Goal: Task Accomplishment & Management: Use online tool/utility

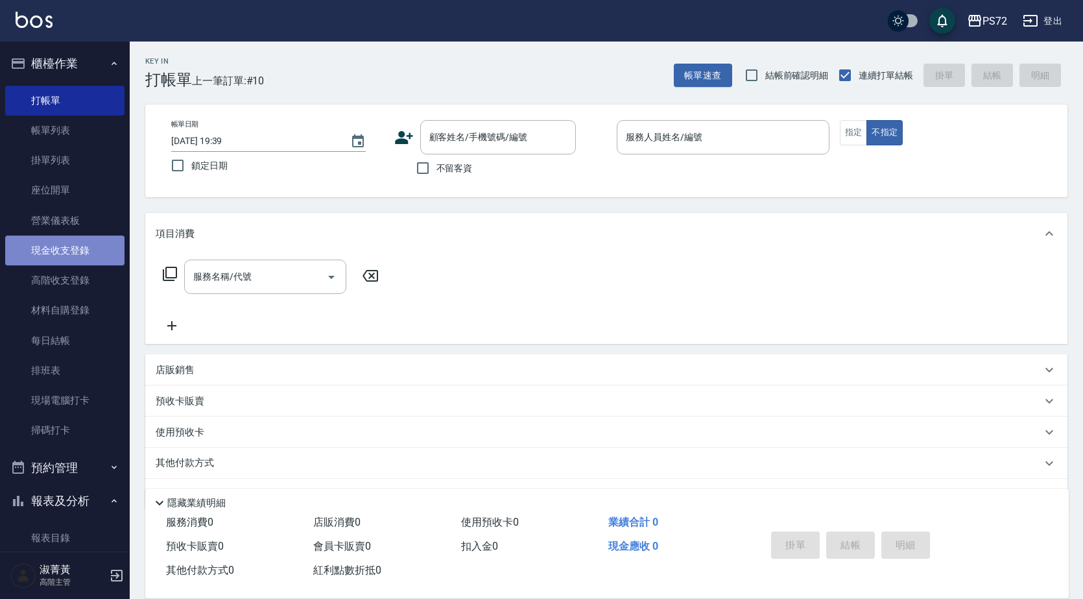
click at [78, 254] on link "現金收支登錄" at bounding box center [64, 250] width 119 height 30
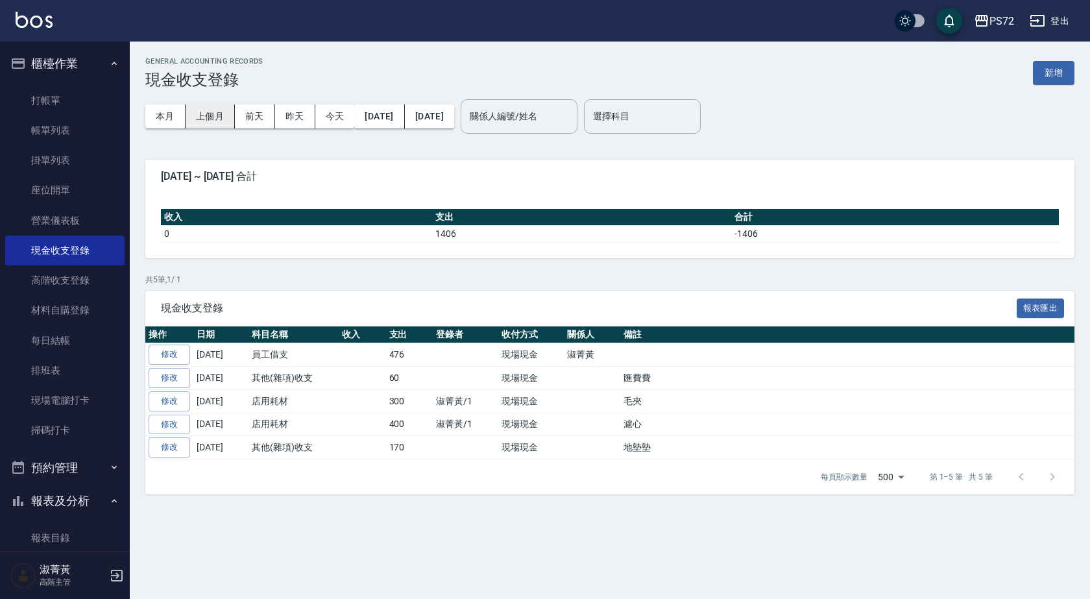
click at [217, 114] on button "上個月" at bounding box center [209, 116] width 49 height 24
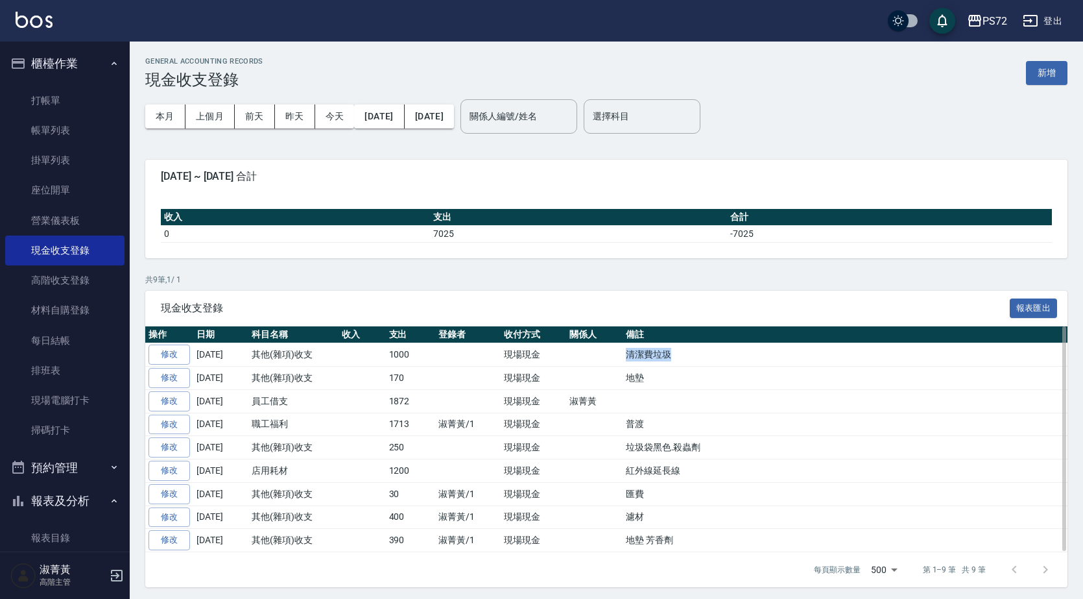
drag, startPoint x: 625, startPoint y: 355, endPoint x: 663, endPoint y: 358, distance: 39.0
click at [668, 358] on td "清潔費垃圾" at bounding box center [845, 354] width 445 height 23
copy td "清潔費垃圾"
click at [529, 205] on div "收入 支出 合計 0 7025 -7025" at bounding box center [606, 225] width 922 height 65
click at [332, 120] on button "今天" at bounding box center [335, 116] width 40 height 24
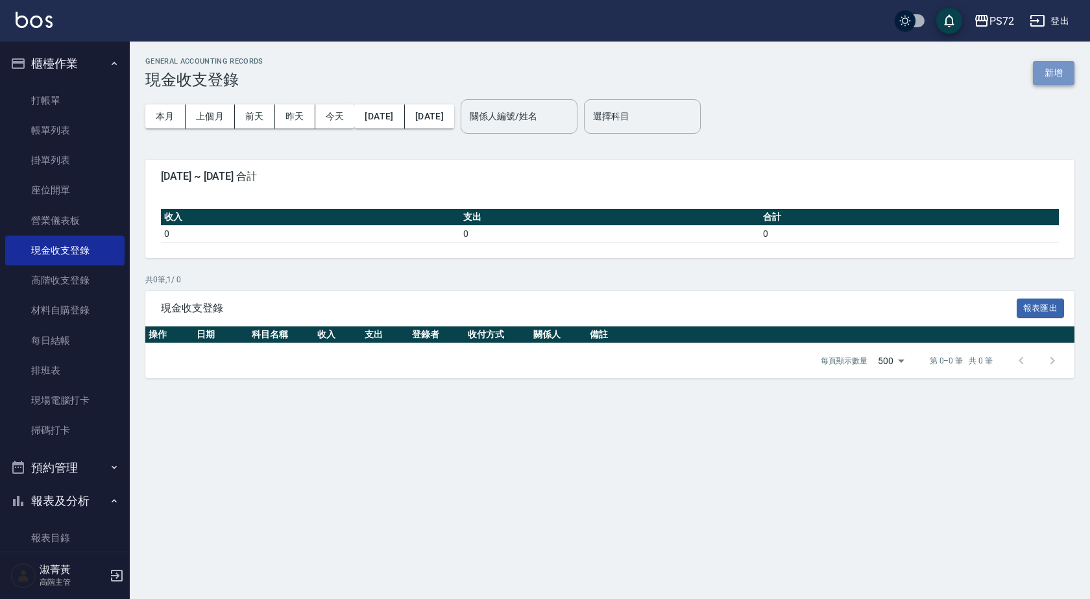
click at [1051, 77] on button "新增" at bounding box center [1053, 73] width 42 height 24
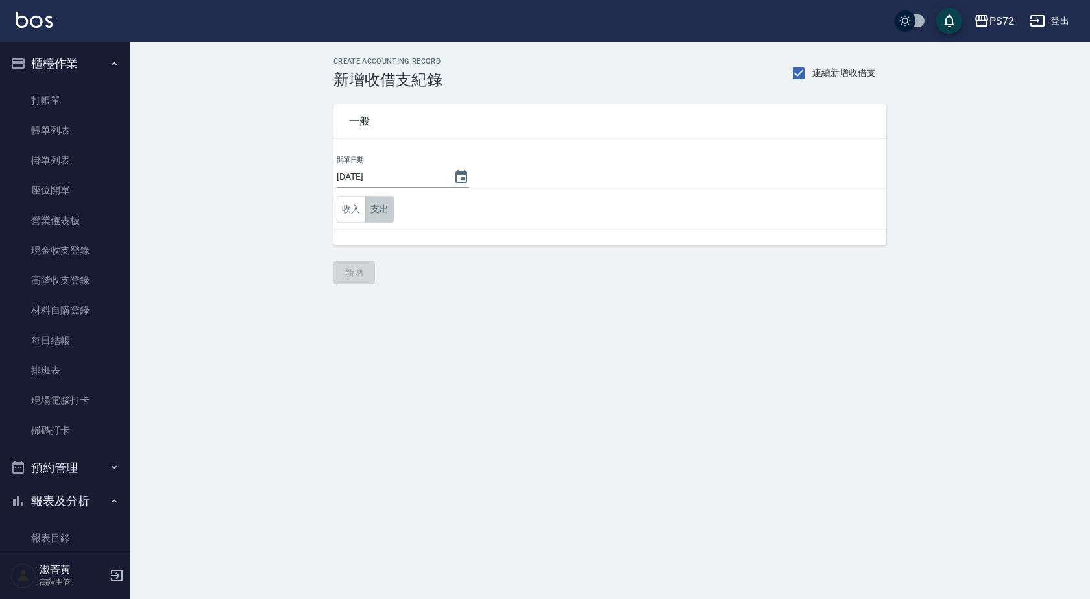
click at [376, 211] on button "支出" at bounding box center [379, 209] width 29 height 27
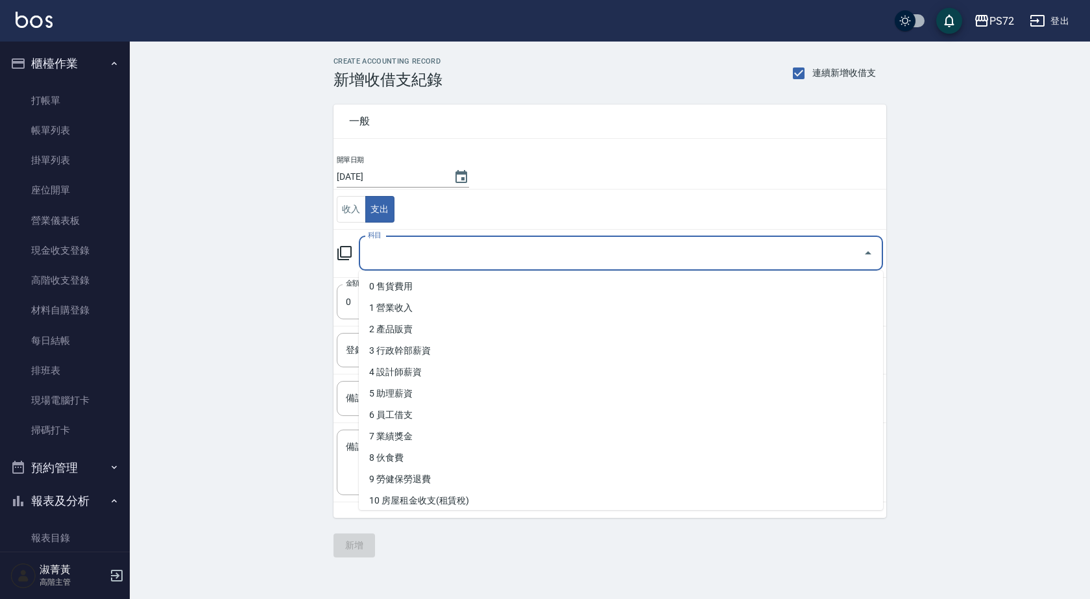
click at [444, 254] on input "科目" at bounding box center [610, 253] width 493 height 23
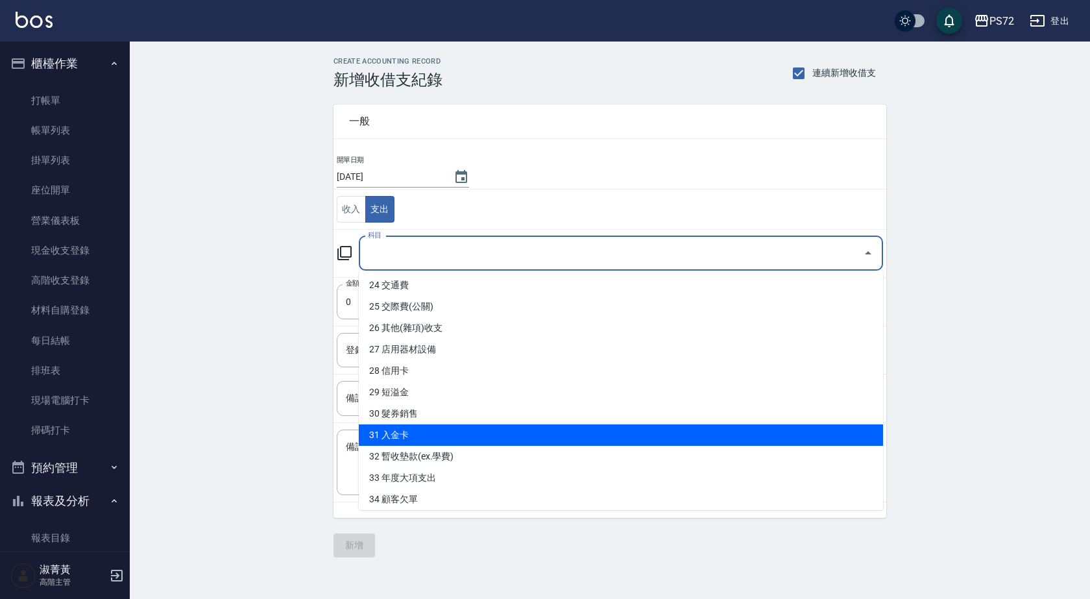
scroll to position [519, 0]
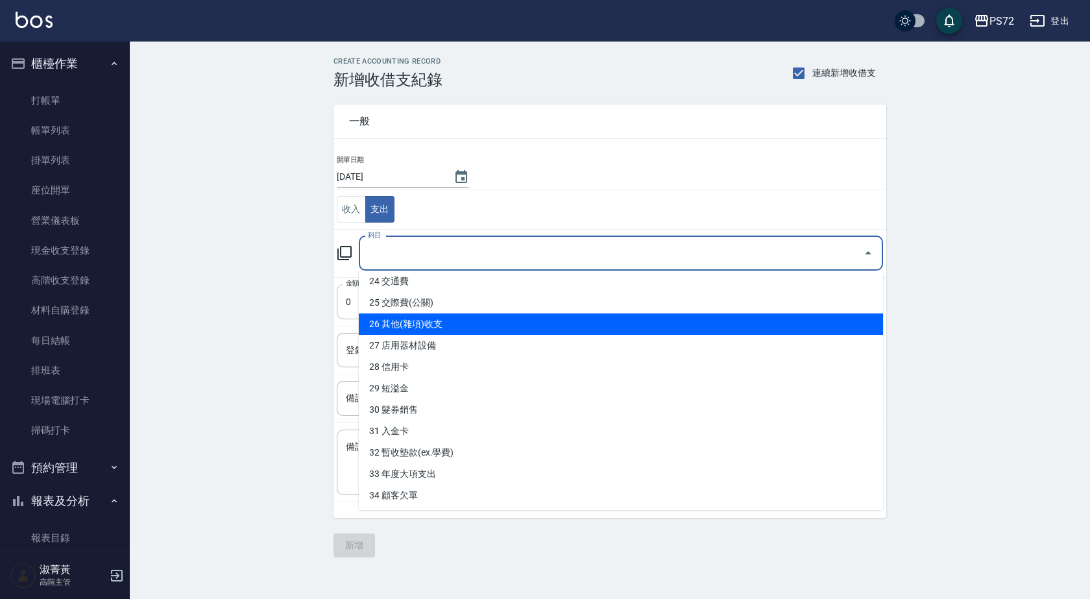
click at [464, 326] on li "26 其他(雜項)收支" at bounding box center [621, 323] width 524 height 21
type input "26 其他(雜項)收支"
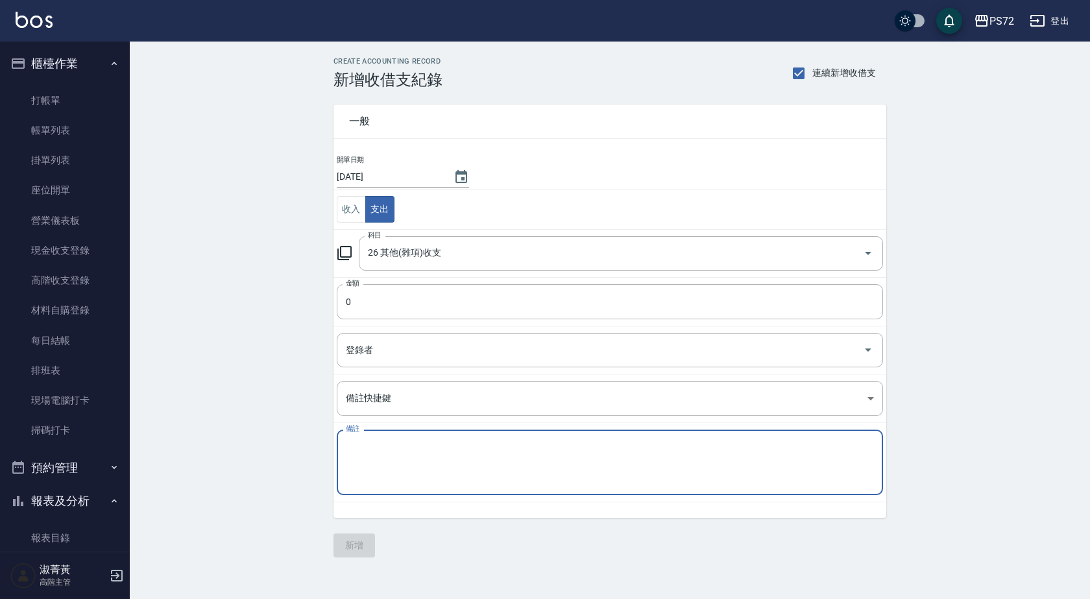
click at [427, 451] on textarea "備註" at bounding box center [610, 462] width 528 height 44
paste textarea "清潔費垃圾"
type textarea "清潔費垃圾"
click at [438, 300] on input "0" at bounding box center [610, 301] width 546 height 35
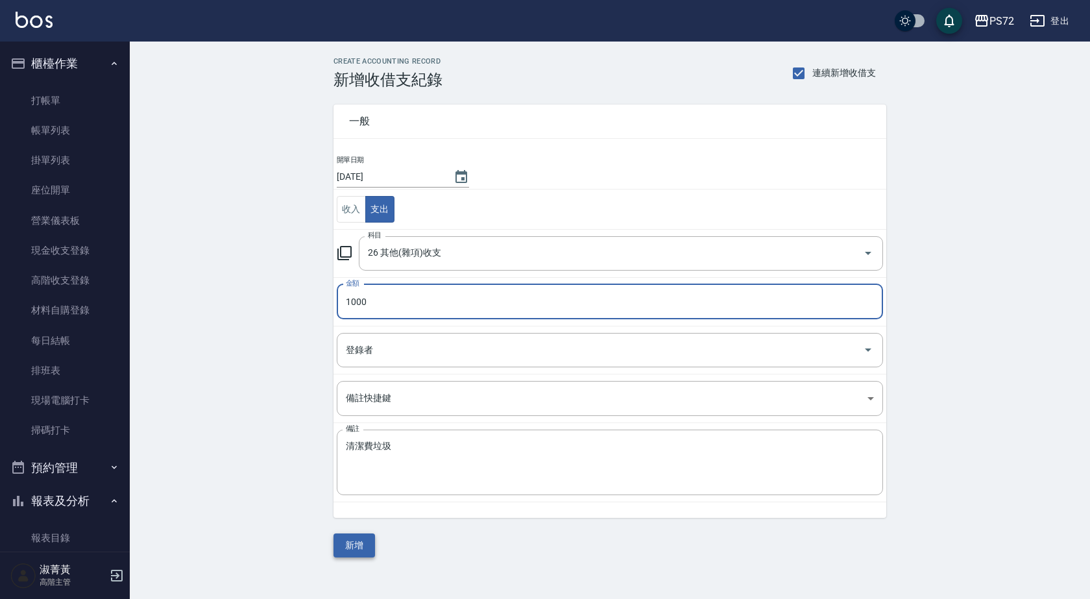
type input "1000"
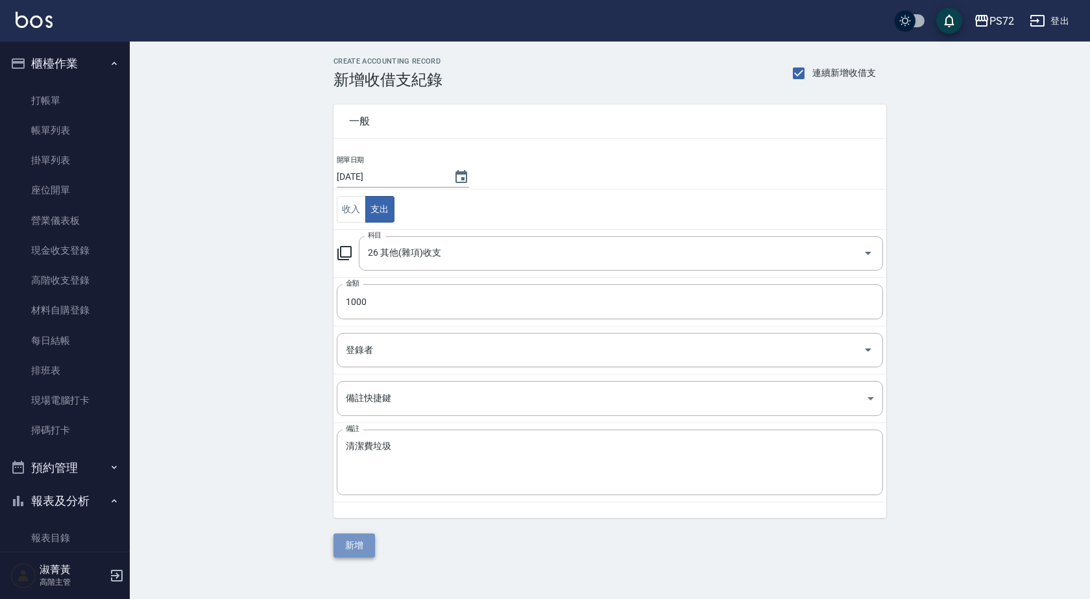
click at [363, 543] on button "新增" at bounding box center [354, 545] width 42 height 24
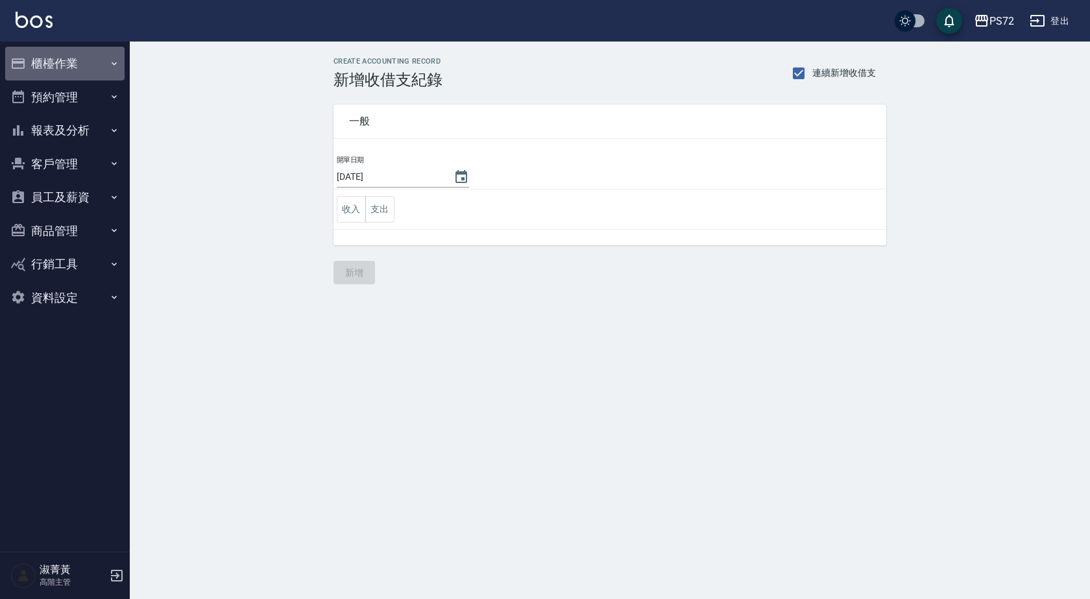
click at [82, 68] on button "櫃檯作業" at bounding box center [64, 64] width 119 height 34
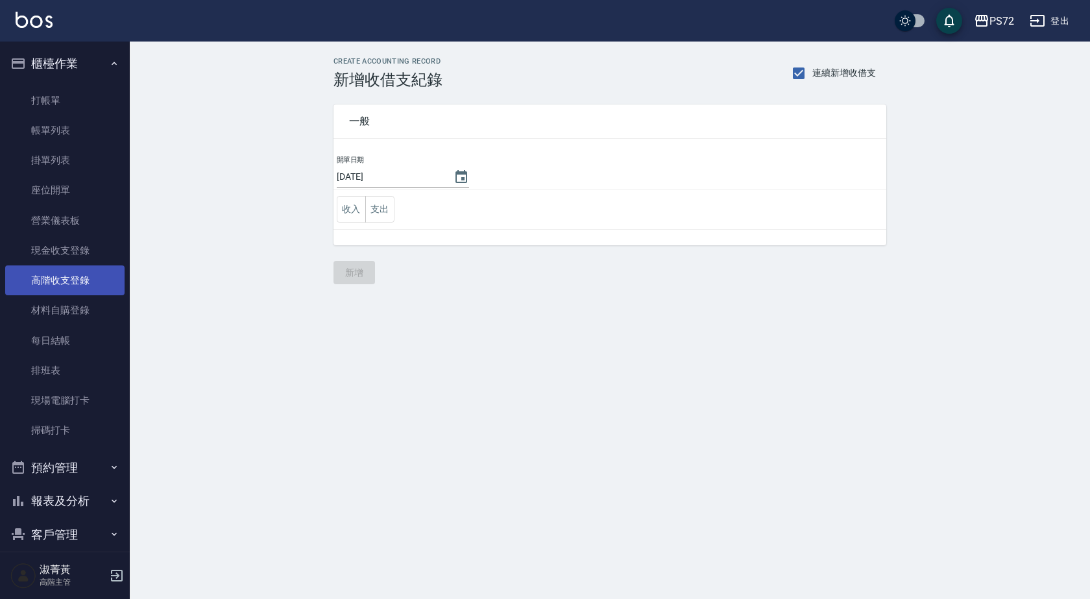
click at [78, 279] on link "高階收支登錄" at bounding box center [64, 280] width 119 height 30
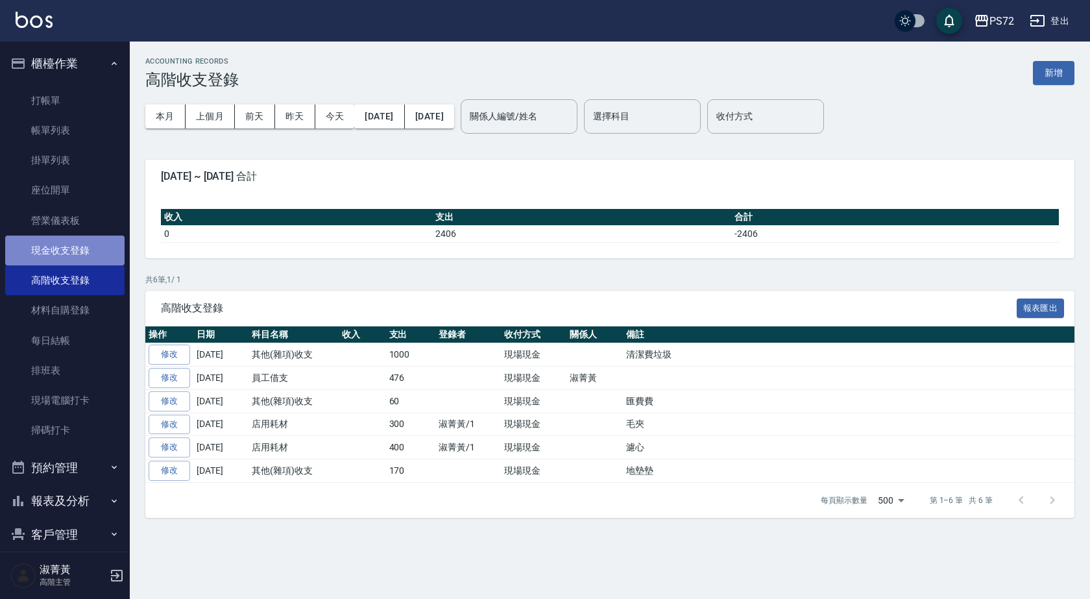
click at [85, 257] on link "現金收支登錄" at bounding box center [64, 250] width 119 height 30
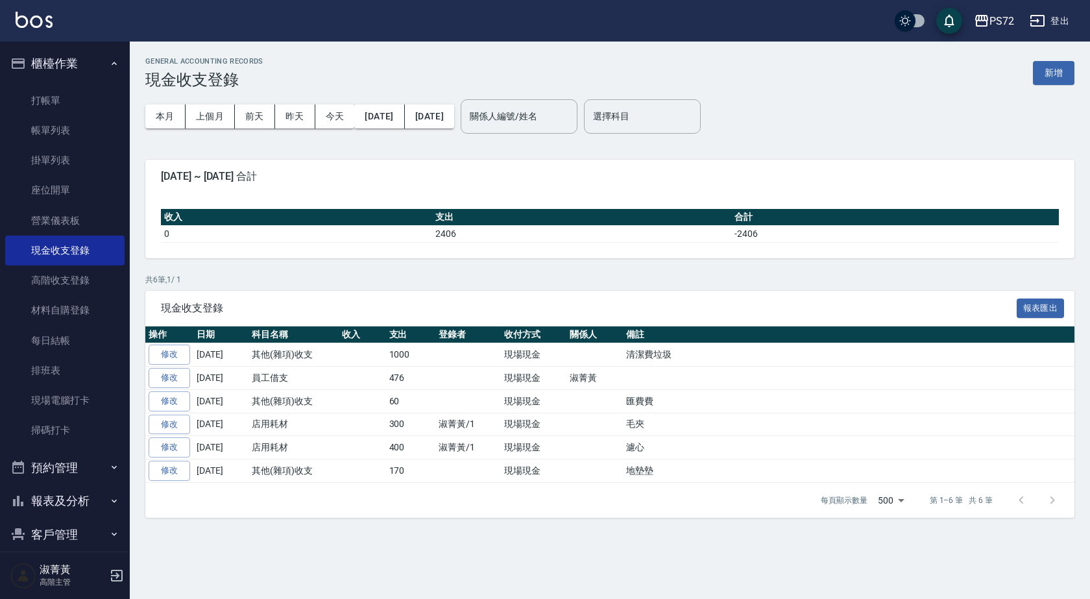
click at [708, 176] on span "[DATE] ~ [DATE] 合計" at bounding box center [610, 176] width 898 height 13
